Goal: Use online tool/utility: Utilize a website feature to perform a specific function

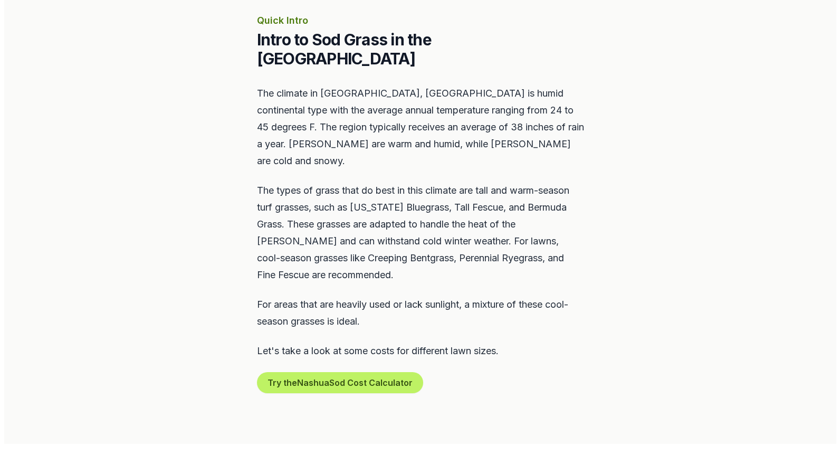
scroll to position [475, 0]
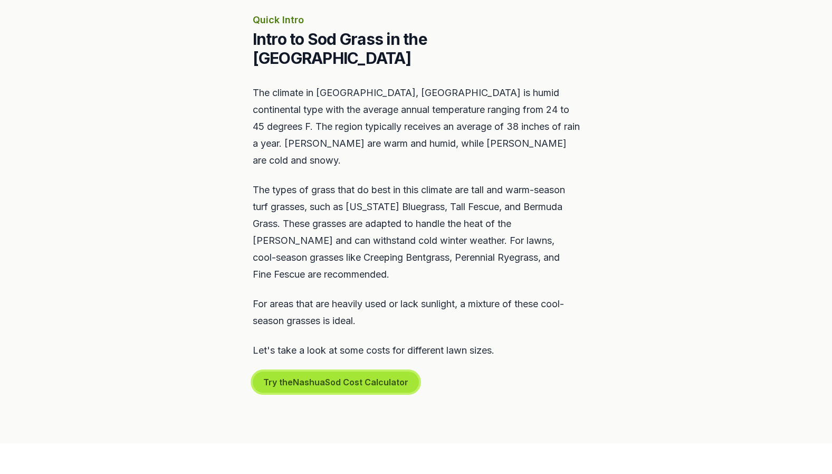
click at [345, 372] on button "Try the Nashua Sod Cost Calculator" at bounding box center [336, 382] width 166 height 21
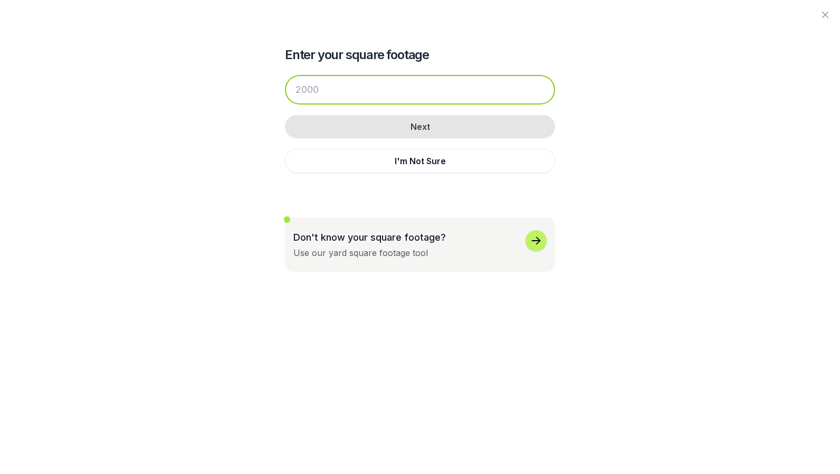
click at [316, 94] on input "number" at bounding box center [420, 90] width 270 height 30
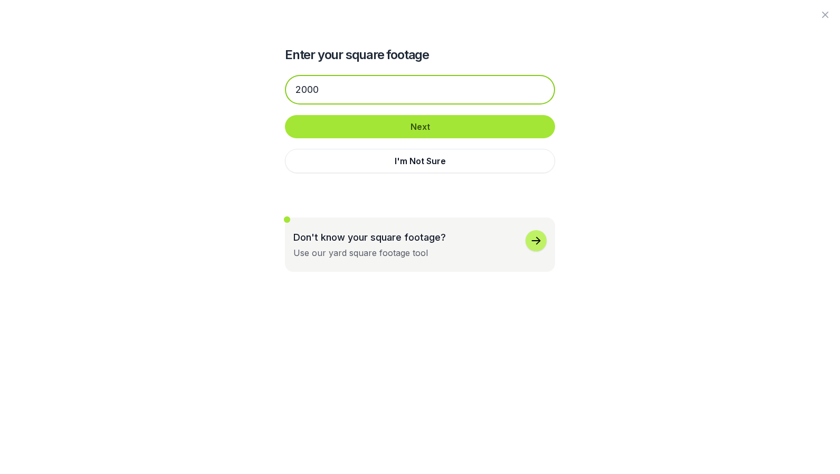
type input "2000"
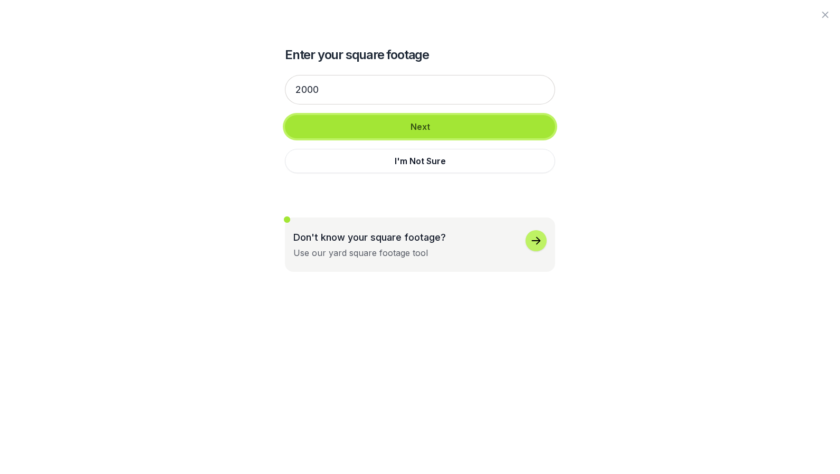
click at [372, 118] on button "Next" at bounding box center [420, 126] width 270 height 23
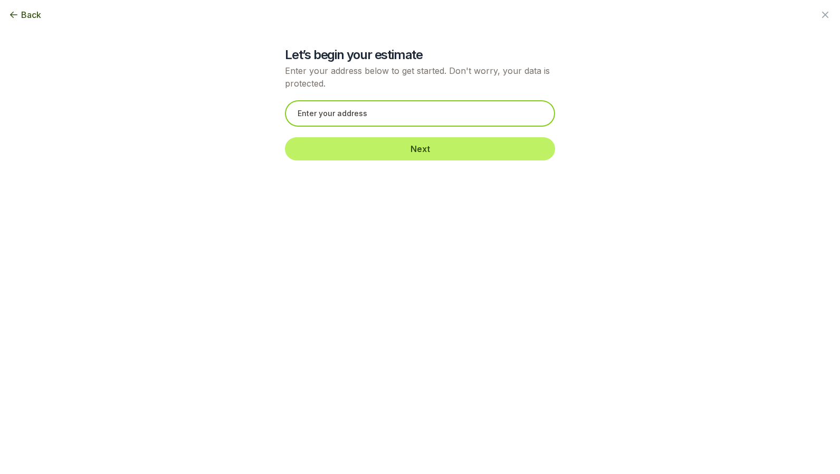
click at [375, 111] on input "text" at bounding box center [420, 113] width 270 height 26
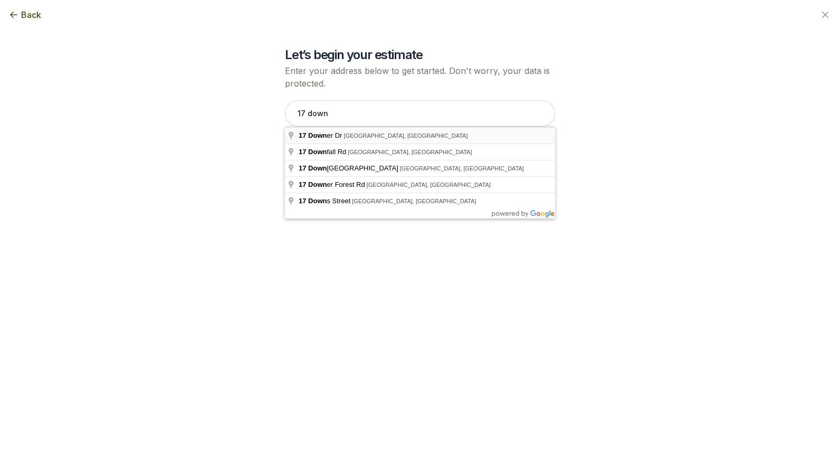
type input "[STREET_ADDRESS][PERSON_NAME][PERSON_NAME]"
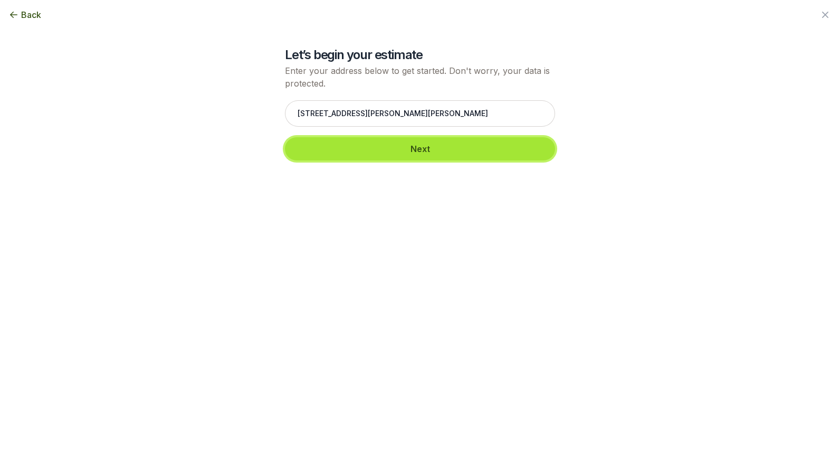
click at [448, 148] on button "Next" at bounding box center [420, 148] width 270 height 23
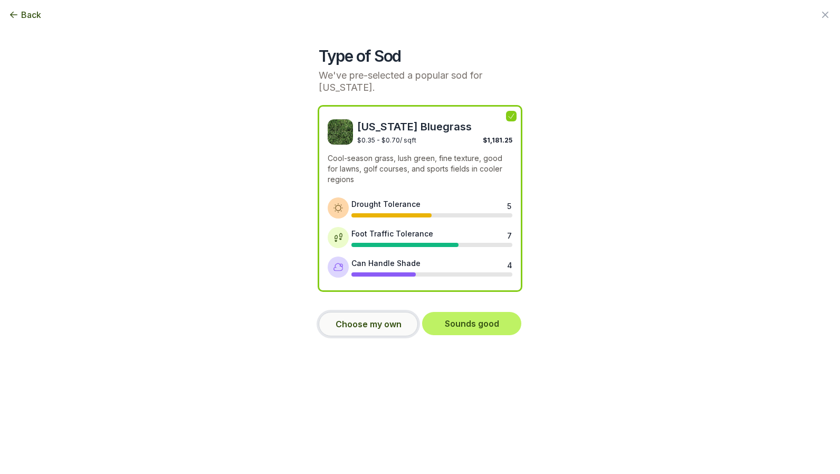
click at [359, 325] on button "Choose my own" at bounding box center [368, 324] width 99 height 24
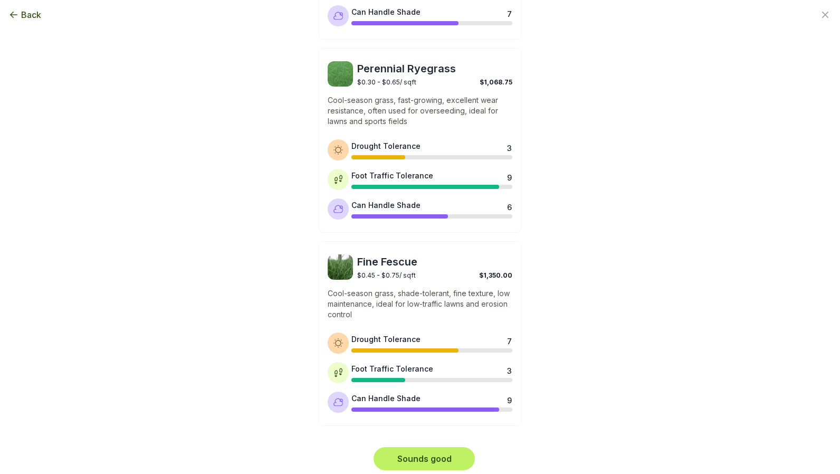
scroll to position [449, 0]
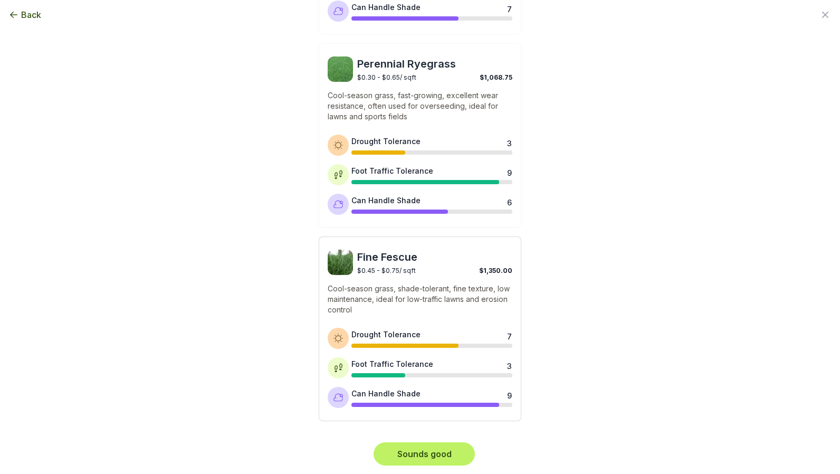
click at [409, 285] on p "Cool-season grass, shade-tolerant, fine texture, low maintenance, ideal for low…" at bounding box center [420, 299] width 185 height 32
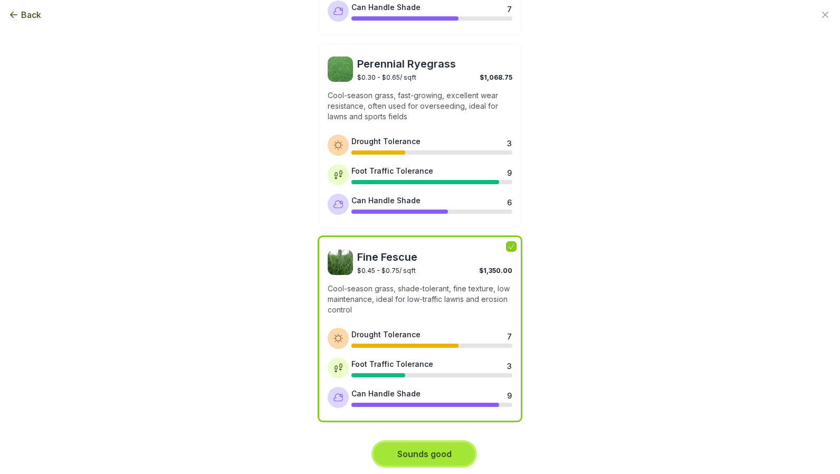
click at [415, 452] on button "Sounds good" at bounding box center [424, 453] width 101 height 23
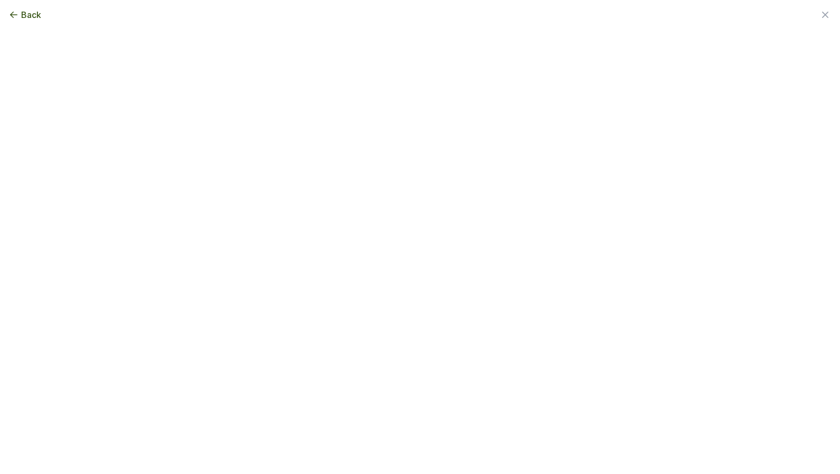
scroll to position [0, 0]
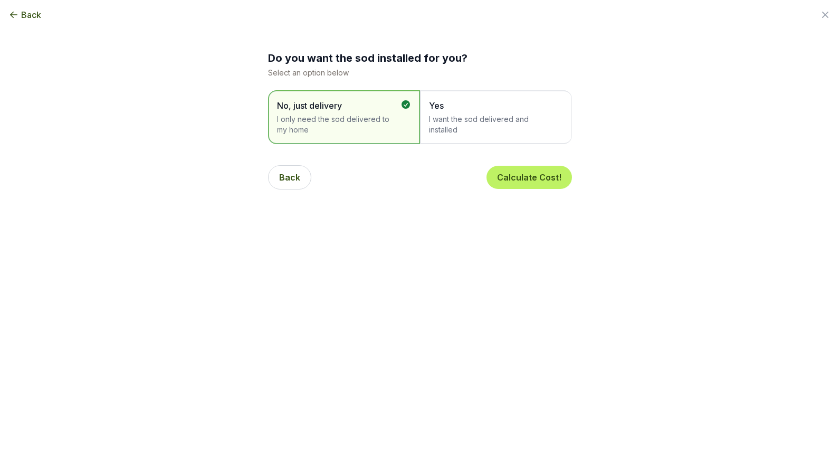
click at [476, 122] on span "I want the sod delivered and installed" at bounding box center [491, 124] width 124 height 21
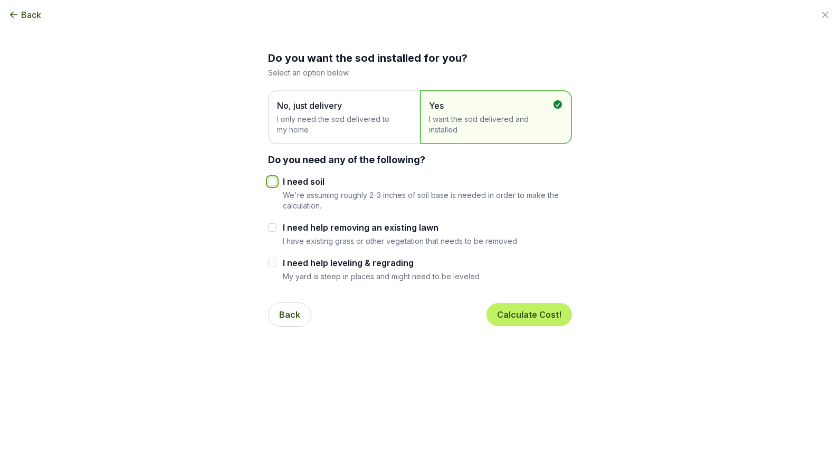
click at [269, 181] on input "I need soil" at bounding box center [272, 181] width 8 height 8
checkbox input "true"
click at [531, 311] on button "Calculate Cost!" at bounding box center [530, 314] width 86 height 23
